Goal: Participate in discussion

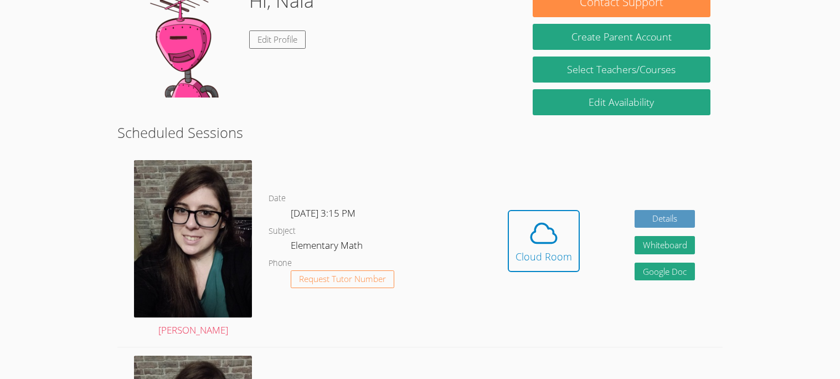
scroll to position [204, 0]
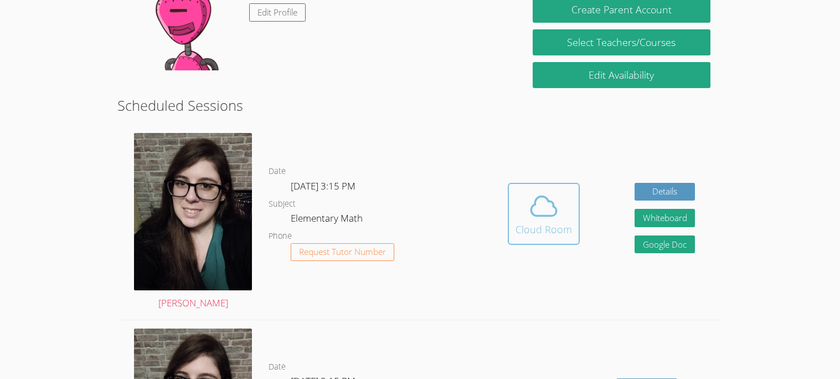
click at [537, 234] on div "Cloud Room" at bounding box center [543, 229] width 56 height 16
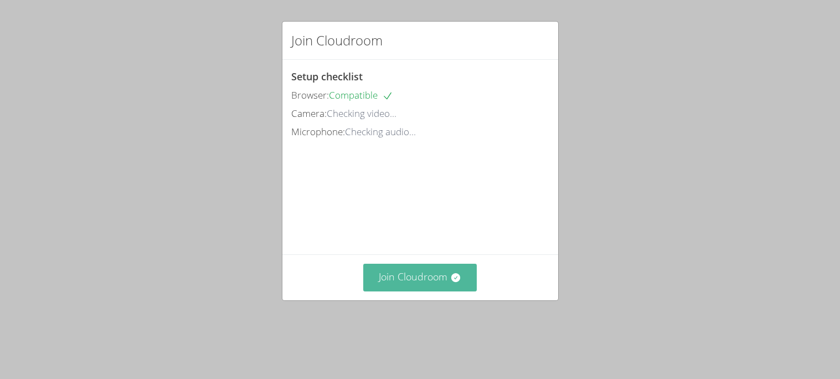
click at [404, 291] on button "Join Cloudroom" at bounding box center [420, 277] width 114 height 27
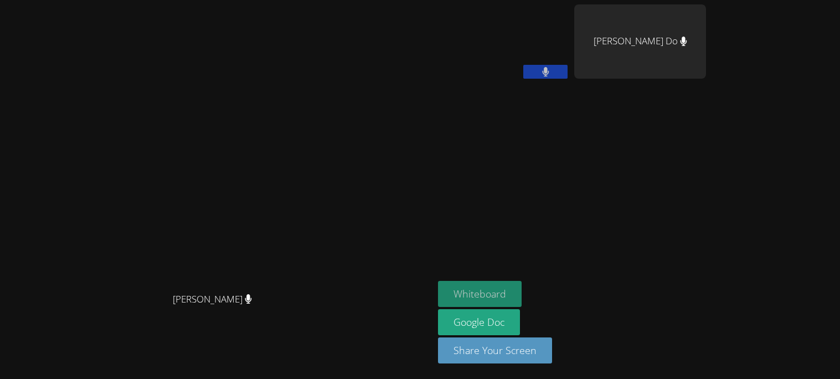
click at [522, 287] on button "Whiteboard" at bounding box center [480, 294] width 84 height 26
click at [568, 75] on button at bounding box center [545, 72] width 44 height 14
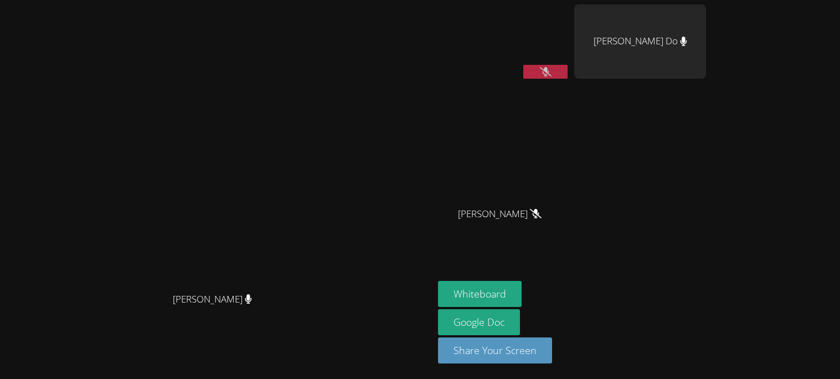
click at [568, 65] on button at bounding box center [545, 72] width 44 height 14
click at [549, 72] on icon at bounding box center [545, 71] width 7 height 9
click at [551, 72] on icon at bounding box center [546, 71] width 12 height 9
click at [549, 68] on icon at bounding box center [545, 71] width 7 height 9
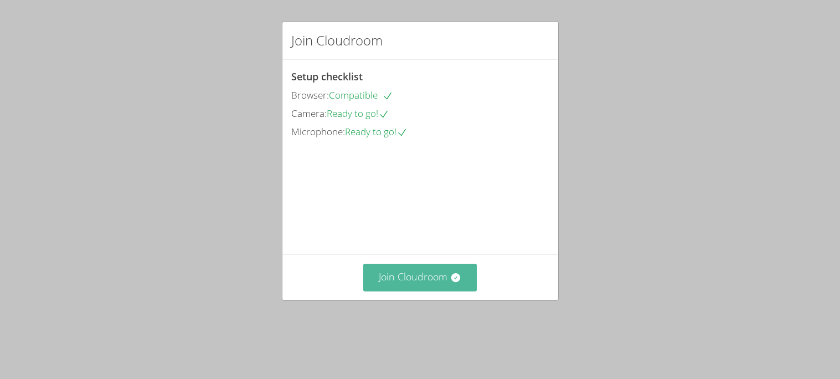
click at [408, 291] on button "Join Cloudroom" at bounding box center [420, 277] width 114 height 27
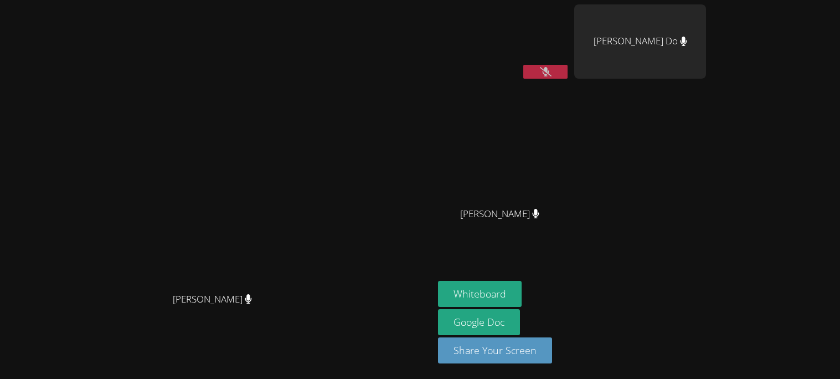
click at [300, 106] on video at bounding box center [217, 167] width 166 height 239
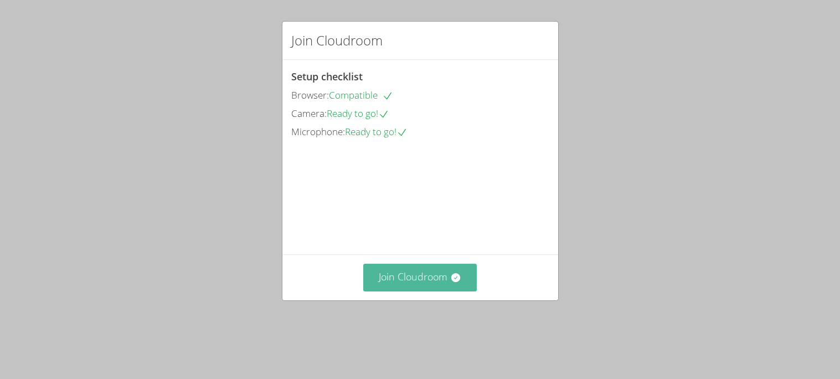
click at [414, 291] on button "Join Cloudroom" at bounding box center [420, 277] width 114 height 27
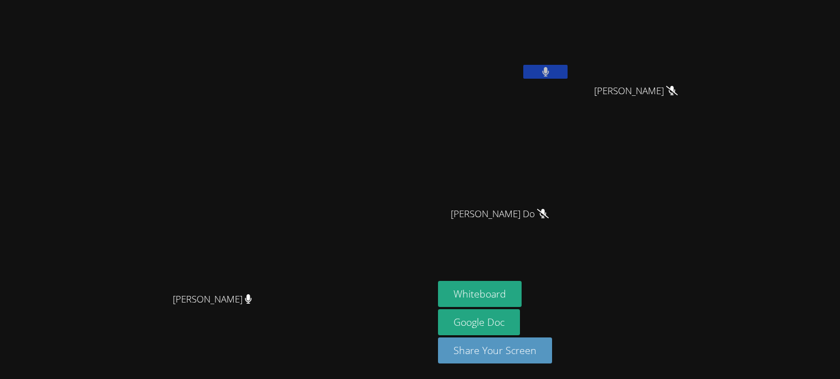
click at [549, 68] on icon at bounding box center [545, 71] width 7 height 9
click at [568, 68] on button at bounding box center [545, 72] width 44 height 14
click at [568, 70] on button at bounding box center [545, 72] width 44 height 14
click at [568, 71] on button at bounding box center [545, 72] width 44 height 14
click at [570, 60] on video at bounding box center [504, 41] width 132 height 74
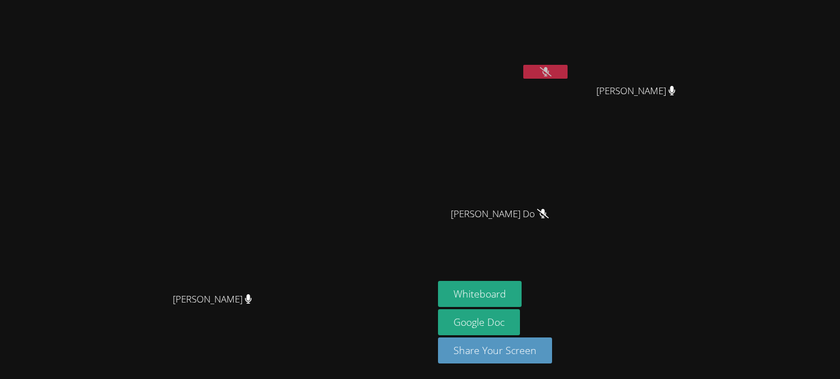
click at [551, 75] on icon at bounding box center [546, 71] width 12 height 9
click at [523, 65] on button at bounding box center [545, 72] width 44 height 14
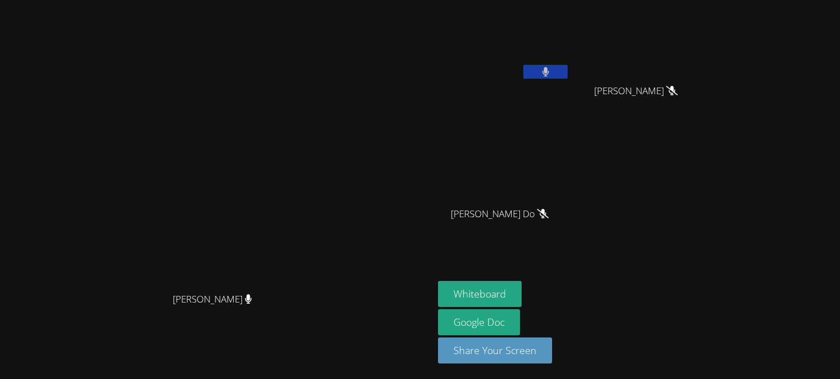
click at [568, 68] on button at bounding box center [545, 72] width 44 height 14
click at [568, 66] on button at bounding box center [545, 72] width 44 height 14
click at [549, 74] on icon at bounding box center [545, 71] width 7 height 9
click at [551, 74] on icon at bounding box center [546, 71] width 12 height 9
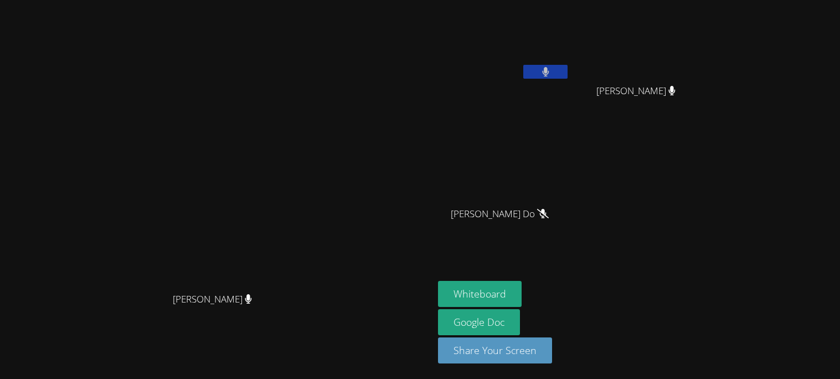
click at [549, 74] on icon at bounding box center [545, 71] width 7 height 9
click at [522, 291] on button "Whiteboard" at bounding box center [480, 294] width 84 height 26
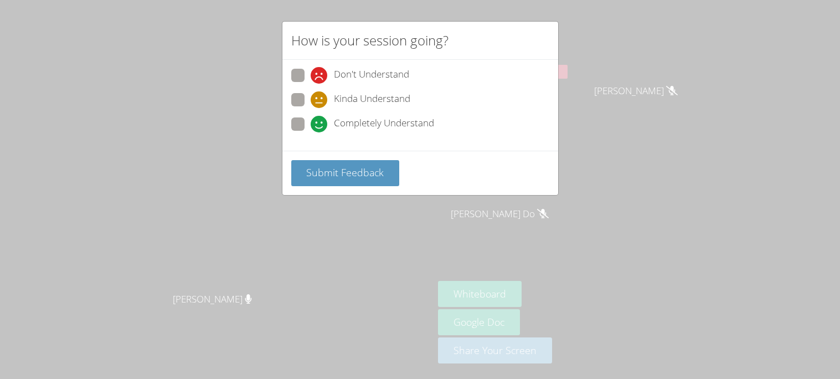
click at [418, 73] on div "Don't Understand" at bounding box center [420, 79] width 258 height 20
click at [661, 63] on div "How is your session going? Don't Understand Kinda Understand Completely Underst…" at bounding box center [420, 189] width 840 height 379
click at [661, 65] on div "How is your session going? Don't Understand Kinda Understand Completely Underst…" at bounding box center [420, 189] width 840 height 379
click at [304, 126] on label "Completely Understand" at bounding box center [362, 124] width 143 height 15
click at [311, 126] on input "Completely Understand" at bounding box center [315, 121] width 9 height 9
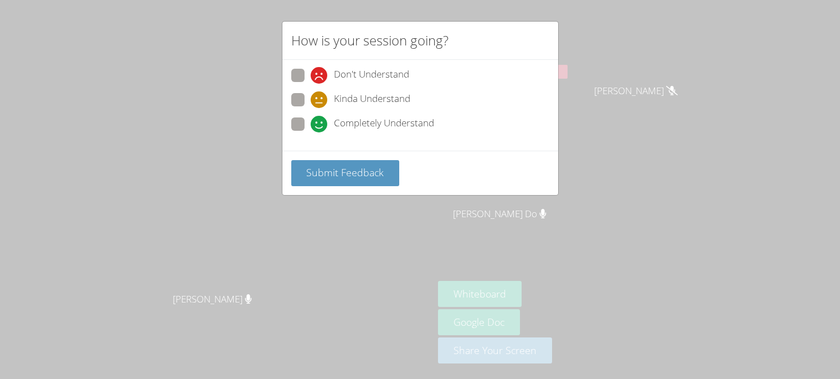
radio input "true"
click at [329, 174] on span "Submit Feedback" at bounding box center [345, 172] width 78 height 13
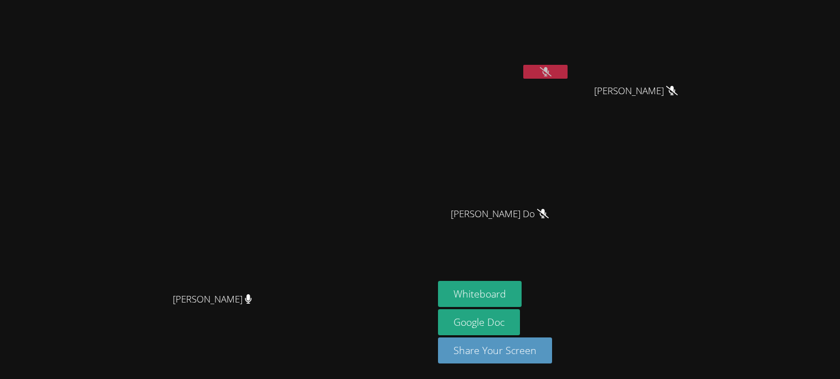
click at [570, 60] on video at bounding box center [504, 41] width 132 height 74
click at [568, 68] on button at bounding box center [545, 72] width 44 height 14
click at [549, 68] on icon at bounding box center [545, 71] width 7 height 9
click at [568, 75] on button at bounding box center [545, 72] width 44 height 14
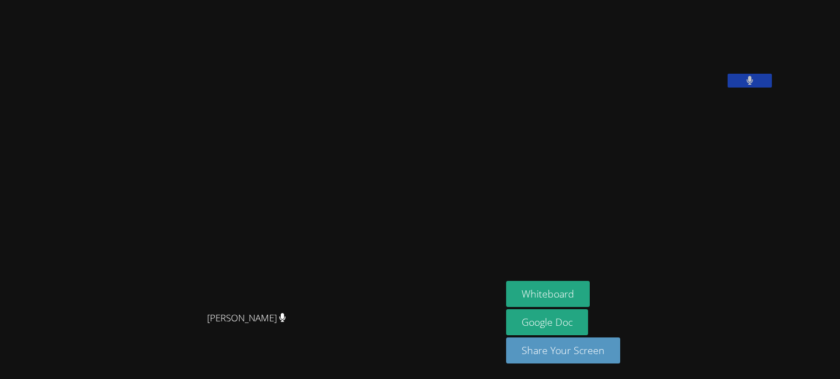
click at [672, 70] on video at bounding box center [589, 45] width 166 height 83
click at [772, 87] on button at bounding box center [750, 81] width 44 height 14
